Goal: Information Seeking & Learning: Understand process/instructions

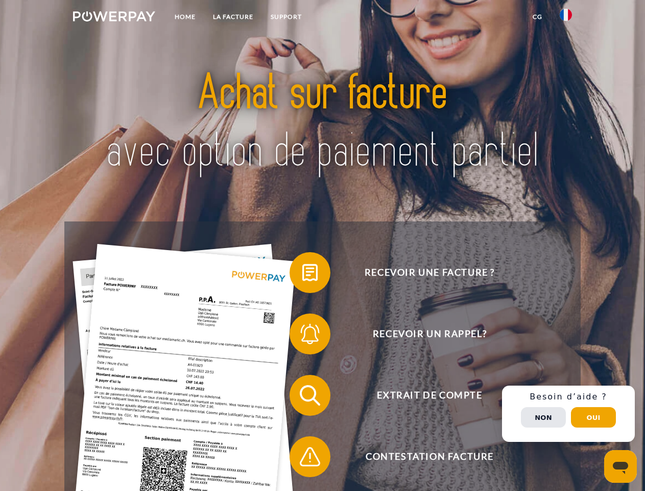
click at [114, 18] on img at bounding box center [114, 16] width 82 height 10
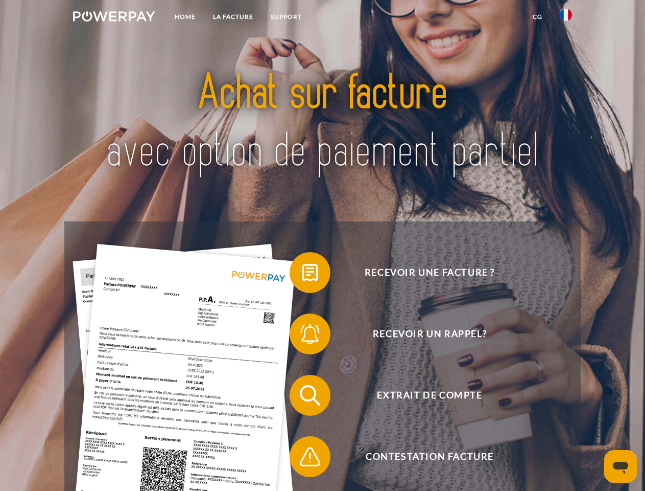
click at [566, 18] on img at bounding box center [566, 15] width 12 height 12
click at [538, 17] on link "CG" at bounding box center [537, 17] width 27 height 18
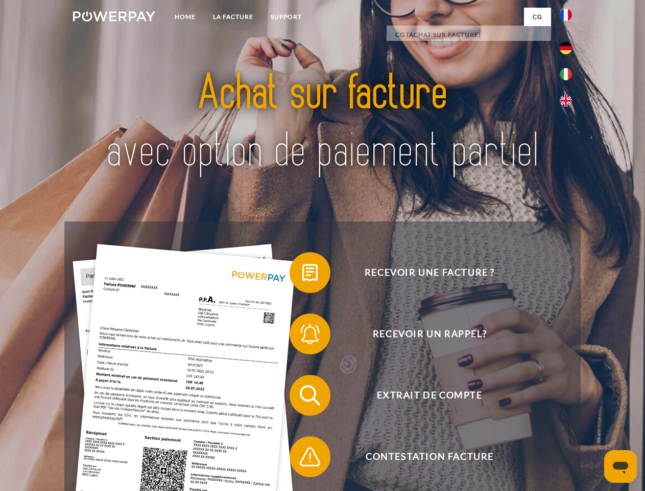
click at [303, 274] on span at bounding box center [294, 272] width 51 height 51
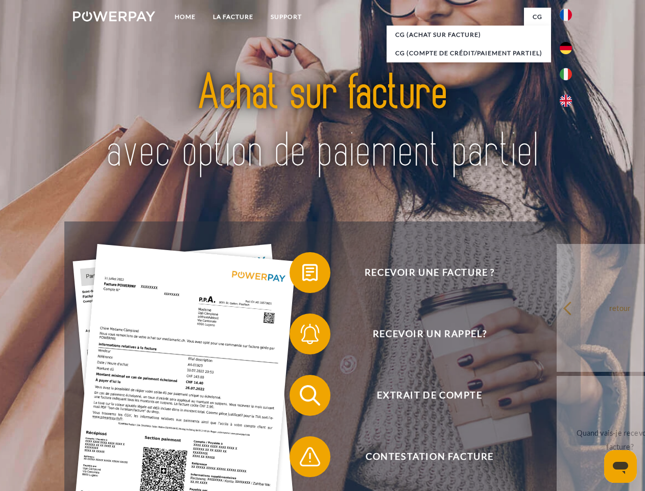
click at [303, 336] on span at bounding box center [294, 333] width 51 height 51
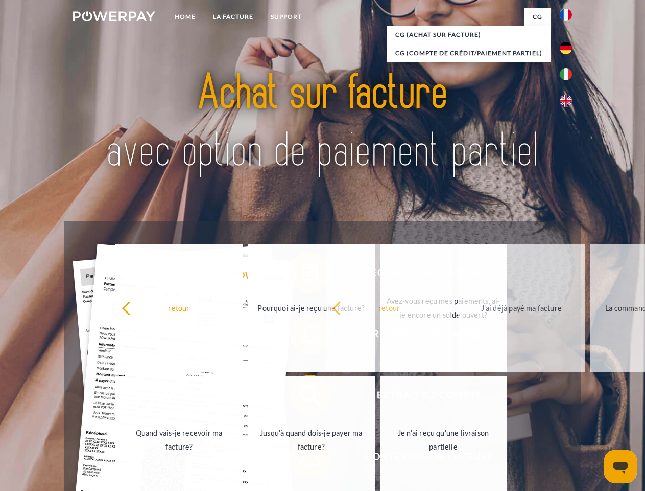
click at [303, 458] on span at bounding box center [294, 456] width 51 height 51
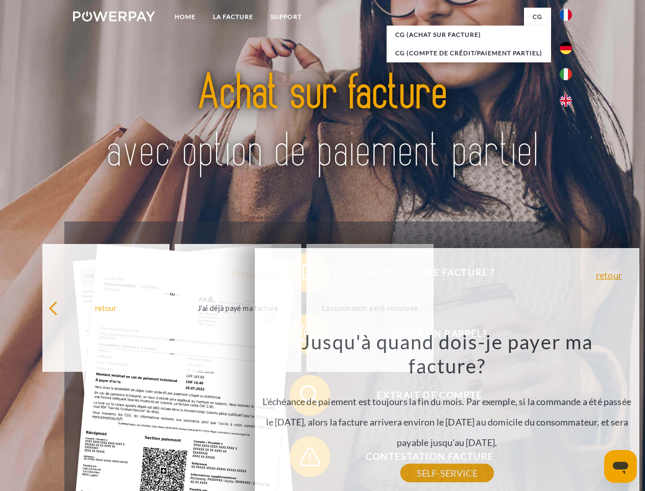
click at [569, 413] on div "Recevoir une facture ? Recevoir un rappel? Extrait de compte retour" at bounding box center [322, 425] width 516 height 409
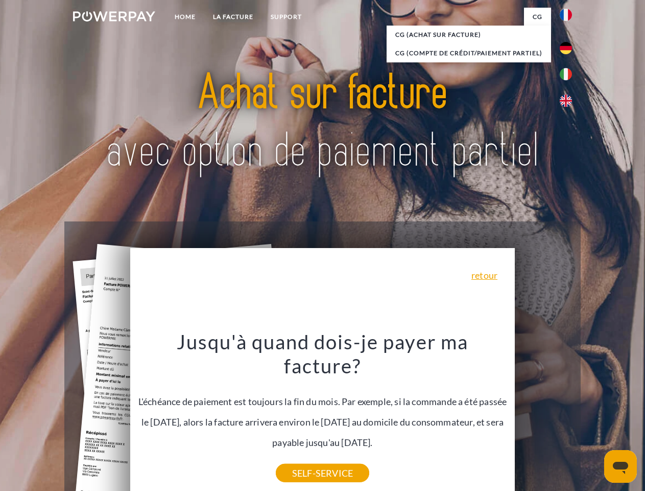
click at [544, 415] on span "Extrait de compte" at bounding box center [430, 395] width 250 height 41
click at [594, 417] on header "Home LA FACTURE Support" at bounding box center [322, 353] width 645 height 706
